Goal: Transaction & Acquisition: Purchase product/service

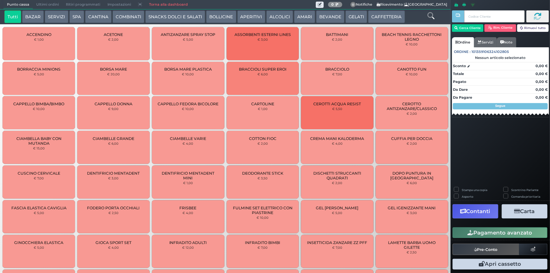
click at [384, 19] on button "CAFFETTERIA" at bounding box center [386, 16] width 37 height 13
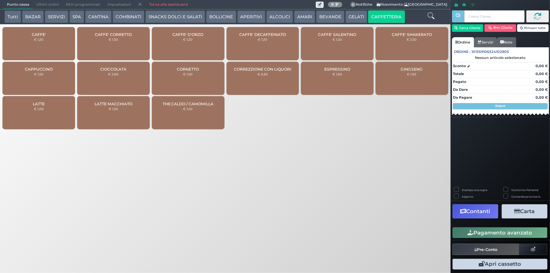
click at [32, 36] on span "CAFFE'" at bounding box center [39, 34] width 14 height 5
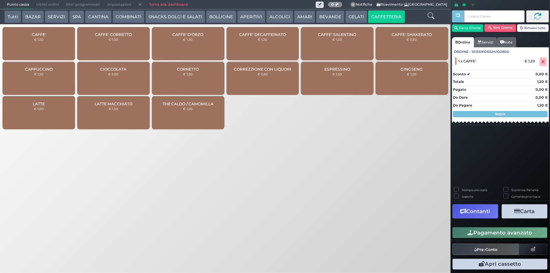
click at [501, 234] on button "Pagamento avanzato" at bounding box center [499, 232] width 95 height 11
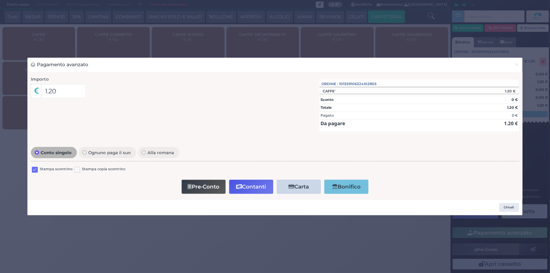
click at [33, 170] on label at bounding box center [35, 170] width 6 height 6
click at [0, 0] on input "checkbox" at bounding box center [0, 0] width 0 height 0
click at [243, 189] on button "Contanti" at bounding box center [251, 187] width 44 height 14
